Goal: Transaction & Acquisition: Purchase product/service

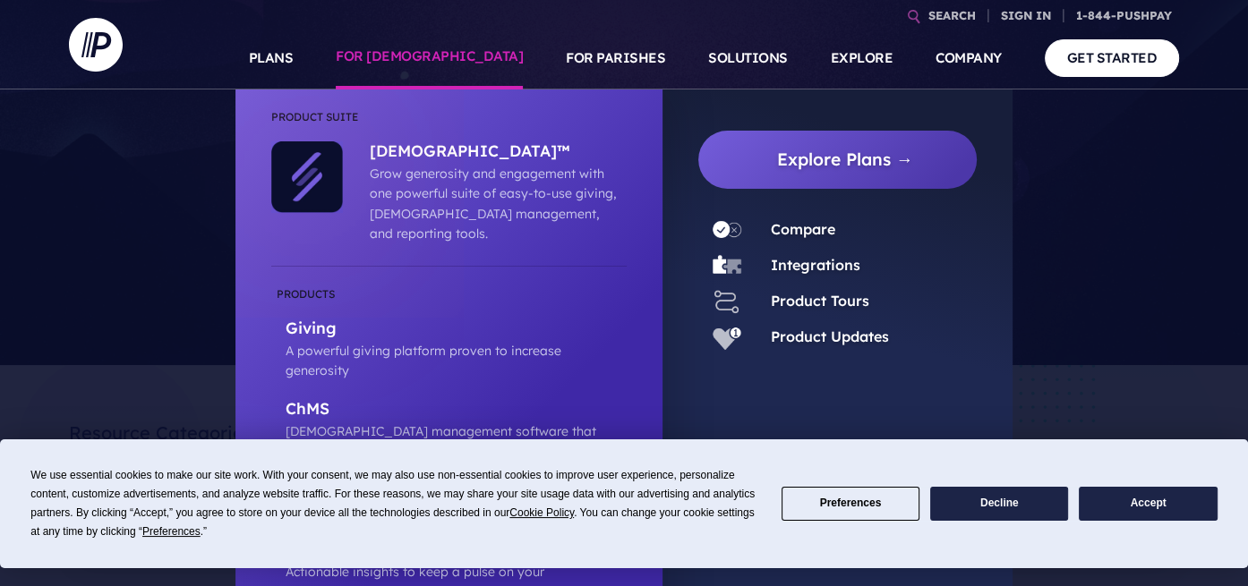
click at [468, 61] on link "FOR [DEMOGRAPHIC_DATA]" at bounding box center [429, 58] width 187 height 63
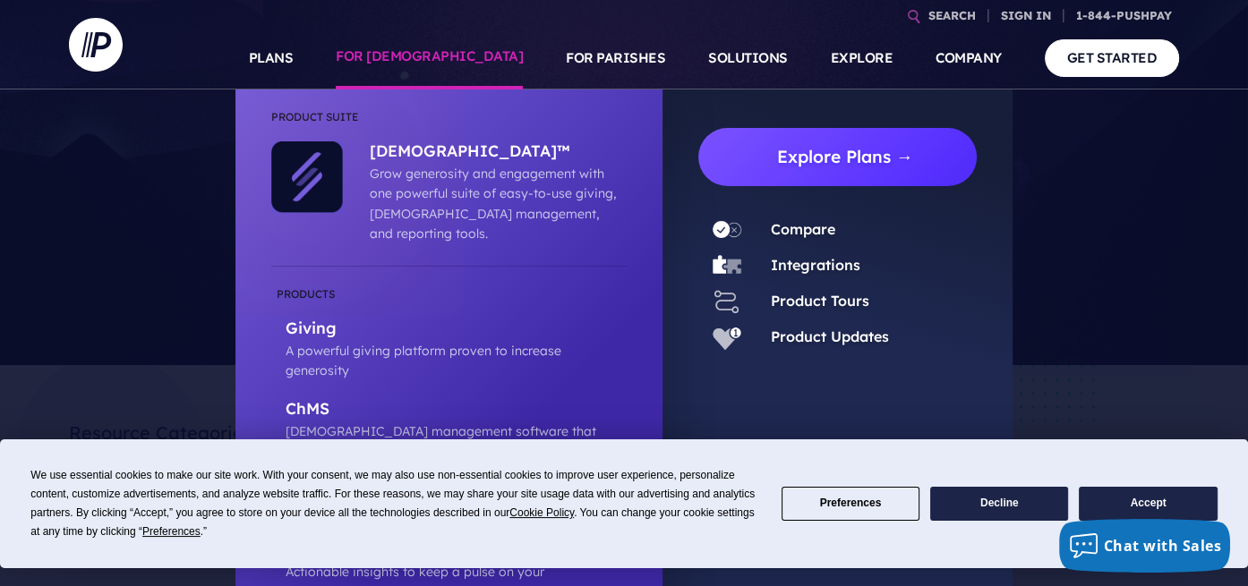
click at [897, 161] on link "Explore Plans →" at bounding box center [845, 157] width 264 height 58
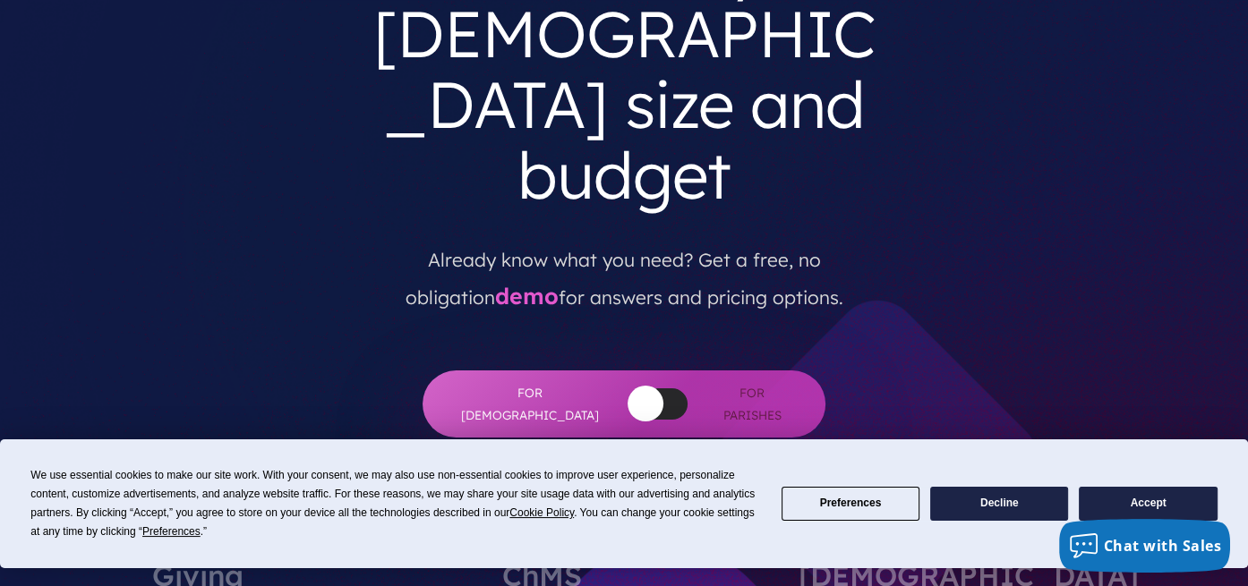
click at [628, 386] on button "button" at bounding box center [646, 404] width 36 height 36
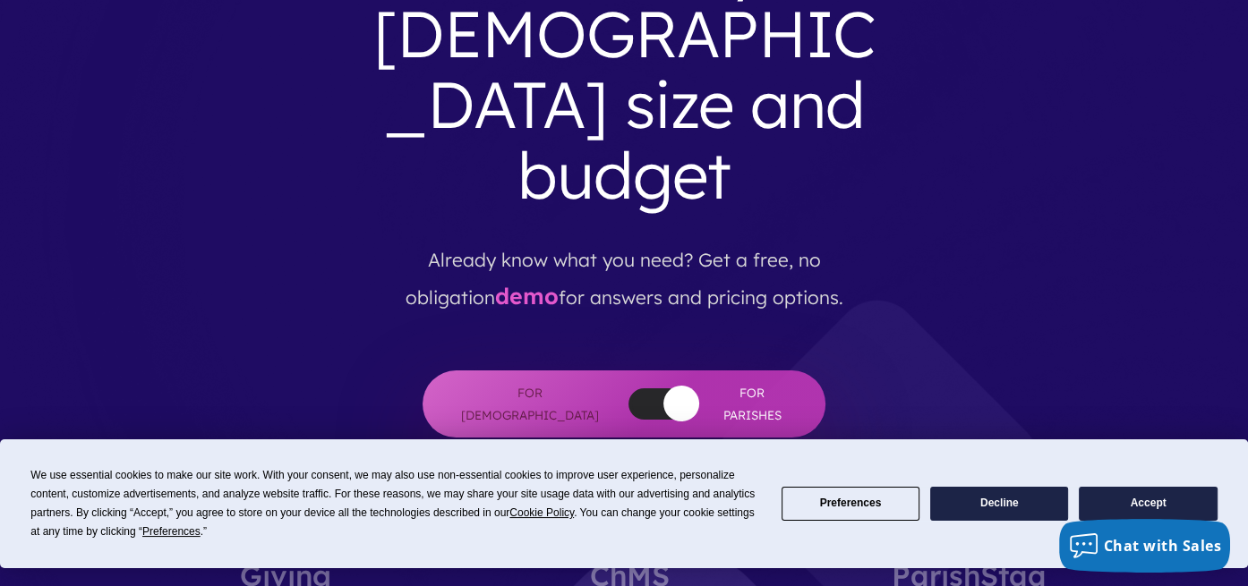
click at [1129, 498] on button "Accept" at bounding box center [1148, 504] width 138 height 35
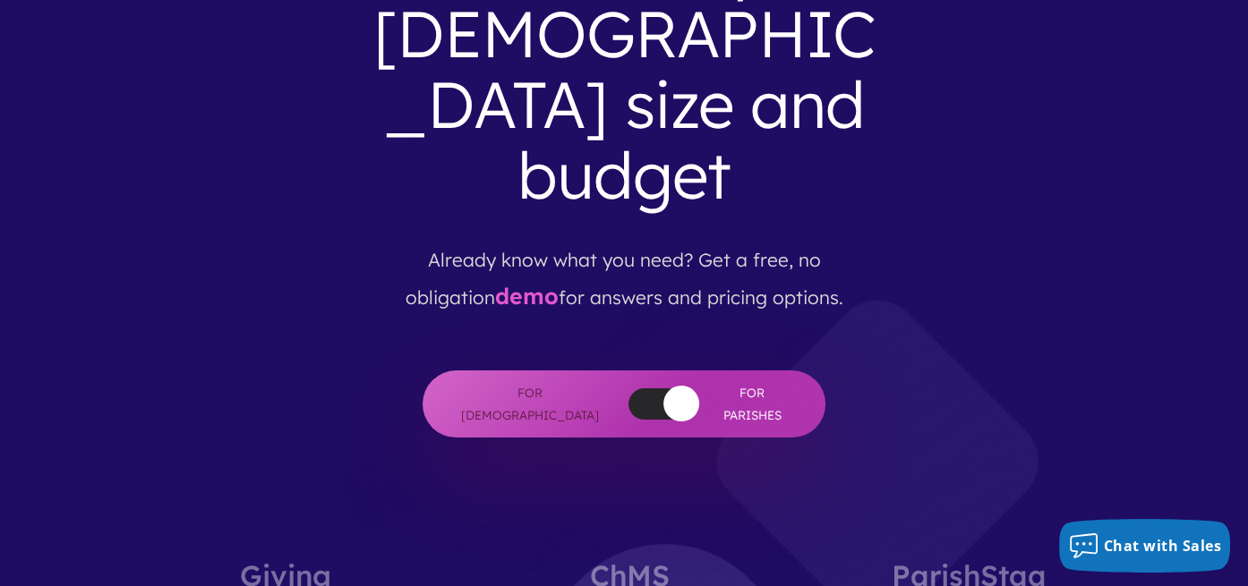
click at [557, 382] on span "For [DEMOGRAPHIC_DATA]" at bounding box center [529, 404] width 143 height 44
drag, startPoint x: 637, startPoint y: 265, endPoint x: 588, endPoint y: 270, distance: 48.6
click at [588, 371] on div "For [DEMOGRAPHIC_DATA] For [DEMOGRAPHIC_DATA]" at bounding box center [624, 404] width 403 height 67
click at [629, 389] on div at bounding box center [658, 404] width 59 height 31
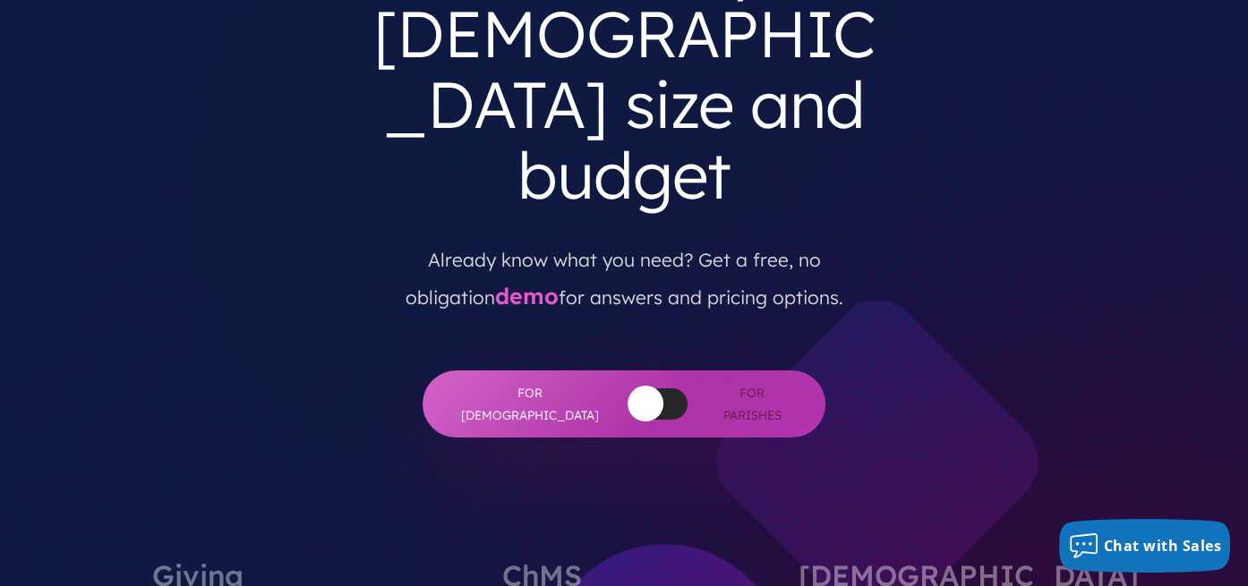
click at [545, 382] on span "For [DEMOGRAPHIC_DATA]" at bounding box center [529, 404] width 143 height 44
click at [628, 386] on button "button" at bounding box center [646, 404] width 36 height 36
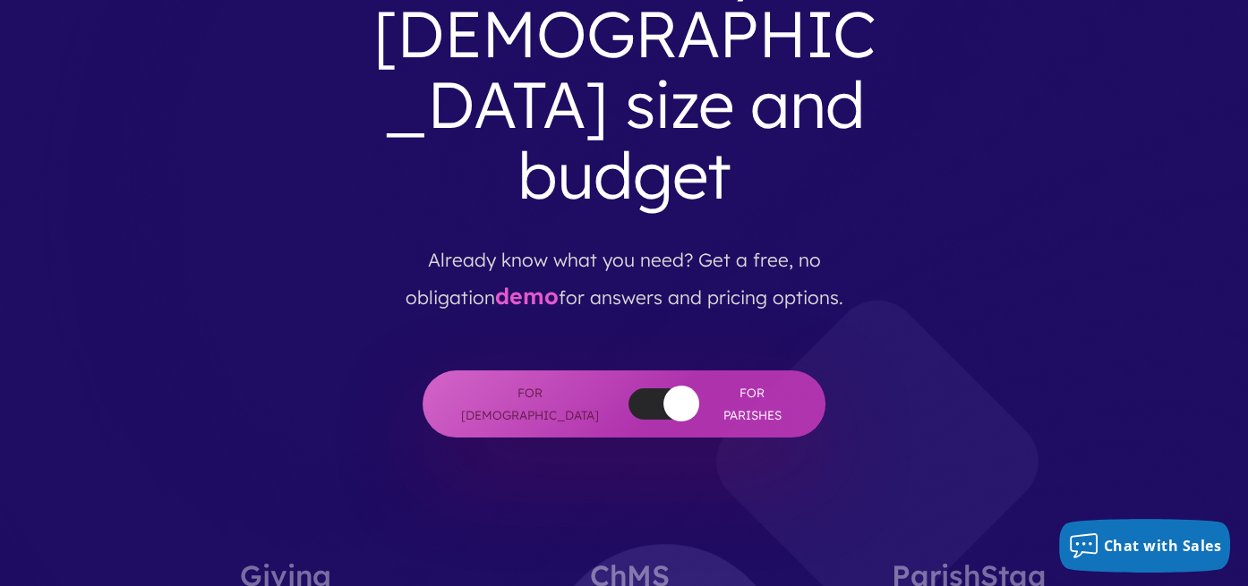
drag, startPoint x: 635, startPoint y: 269, endPoint x: 592, endPoint y: 269, distance: 43.0
click at [592, 371] on div "For [DEMOGRAPHIC_DATA] For [DEMOGRAPHIC_DATA]" at bounding box center [624, 404] width 403 height 67
click at [564, 382] on span "For [DEMOGRAPHIC_DATA]" at bounding box center [529, 404] width 143 height 44
click at [534, 382] on span "For [DEMOGRAPHIC_DATA]" at bounding box center [529, 404] width 143 height 44
click at [474, 371] on div "For [DEMOGRAPHIC_DATA] For [DEMOGRAPHIC_DATA]" at bounding box center [624, 404] width 403 height 67
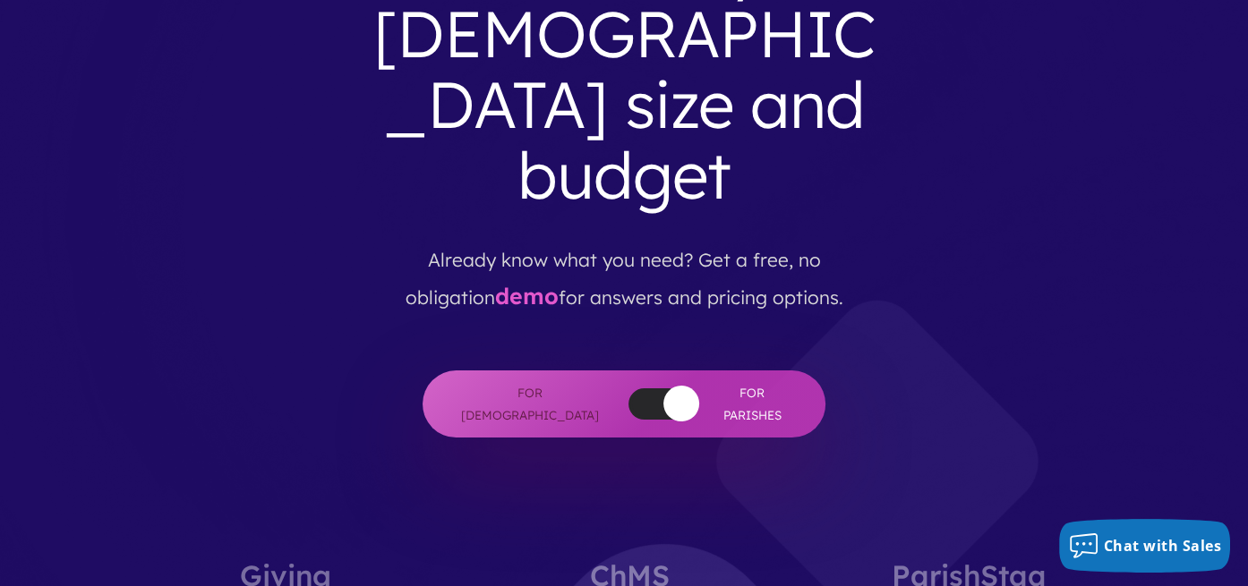
click at [483, 382] on span "For [DEMOGRAPHIC_DATA]" at bounding box center [529, 404] width 143 height 44
click at [486, 382] on span "For [DEMOGRAPHIC_DATA]" at bounding box center [529, 404] width 143 height 44
click at [629, 389] on div at bounding box center [658, 404] width 59 height 31
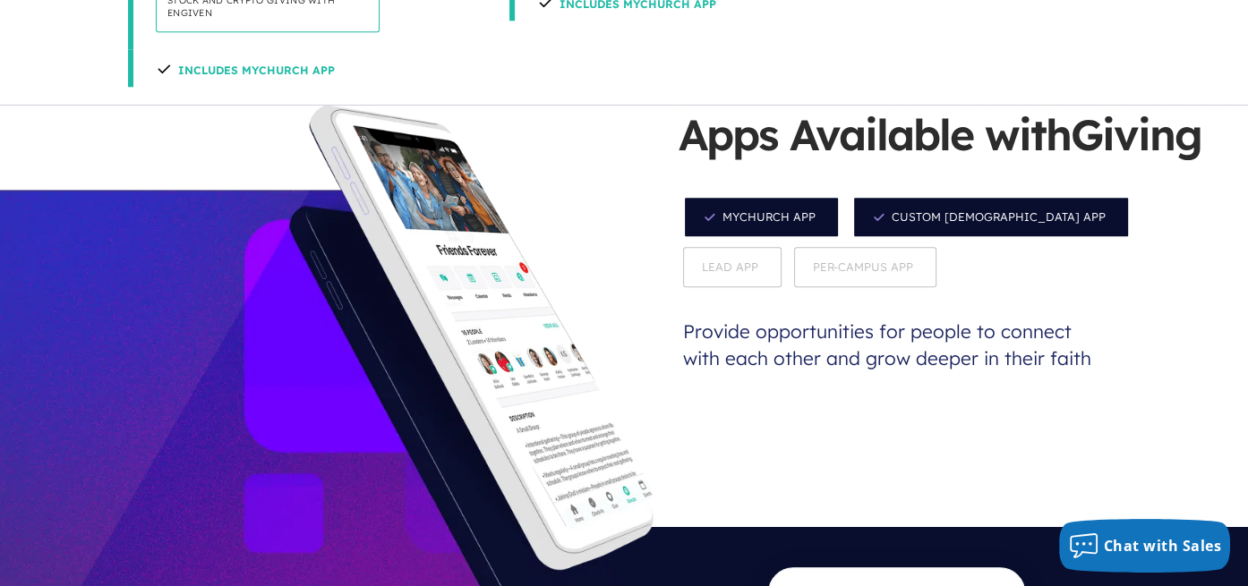
scroll to position [1701, 0]
